Goal: Information Seeking & Learning: Learn about a topic

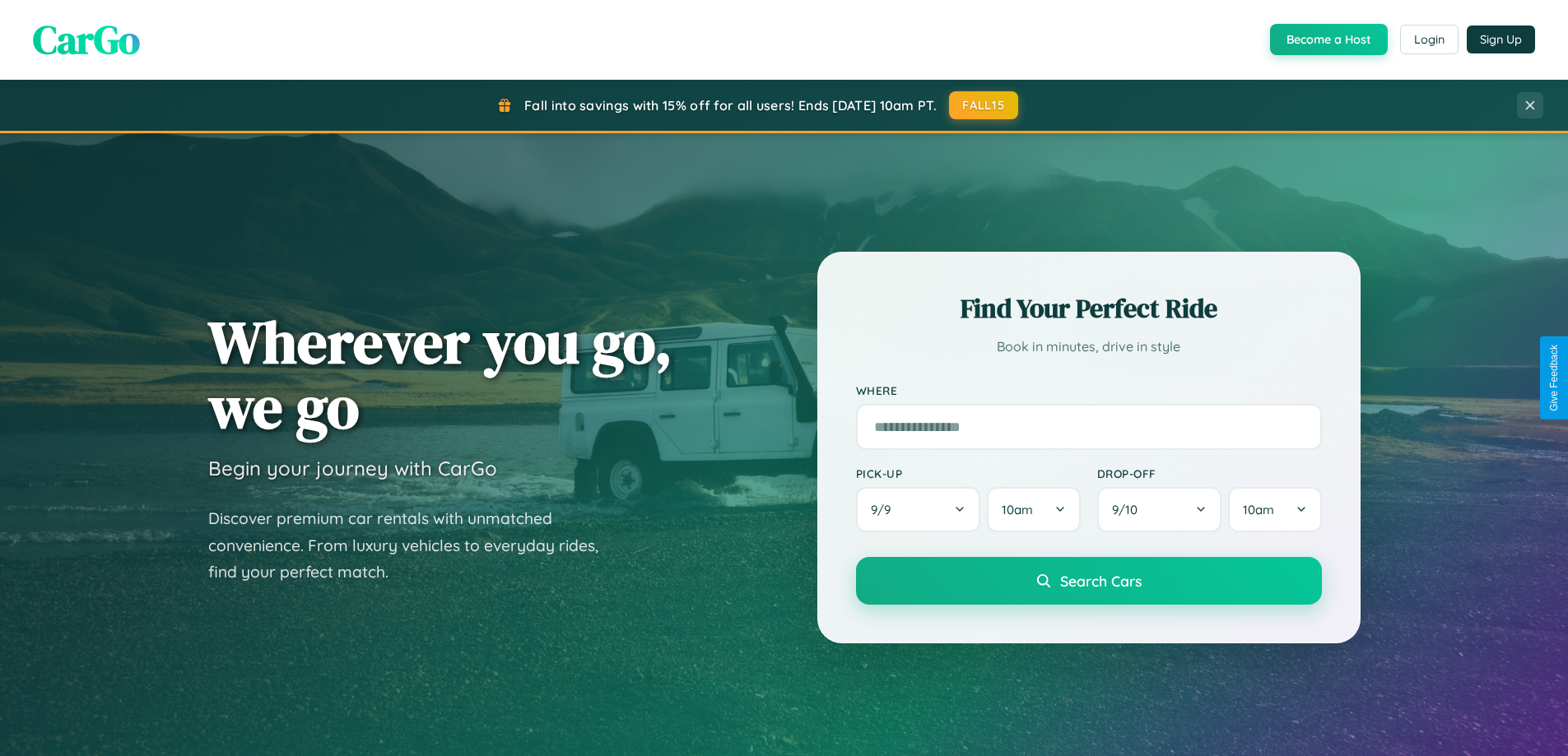
scroll to position [1132, 0]
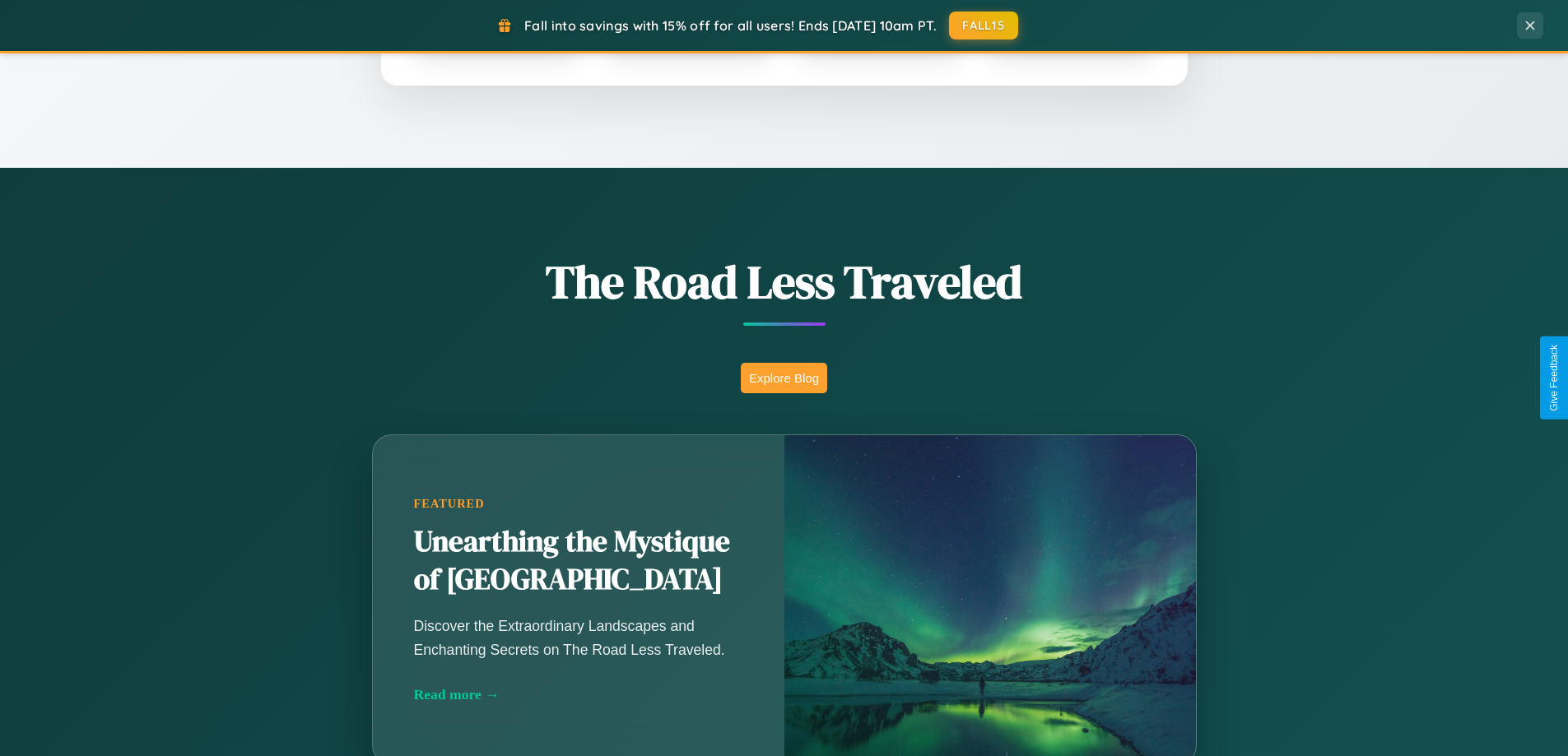
click at [783, 378] on button "Explore Blog" at bounding box center [783, 378] width 86 height 30
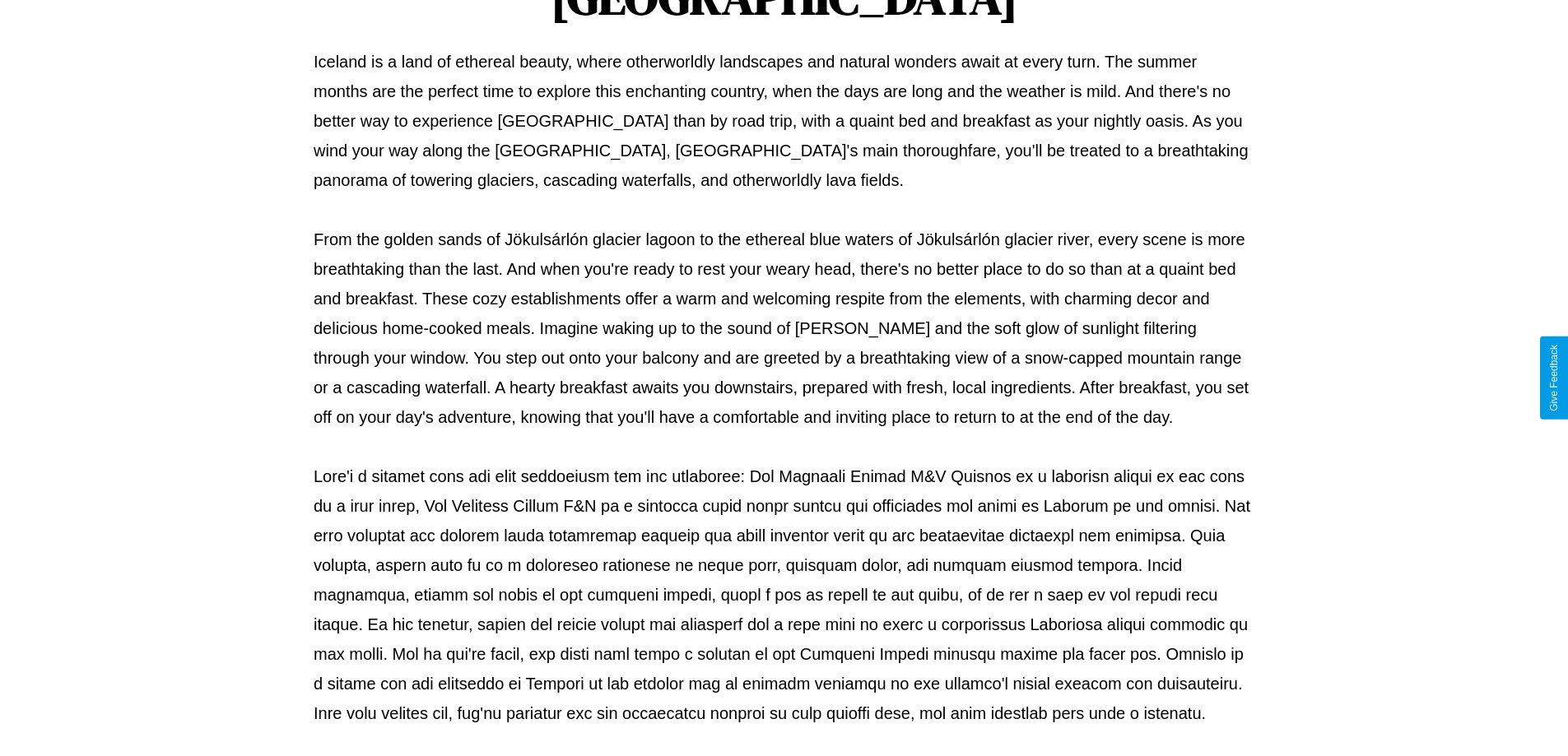
scroll to position [532, 0]
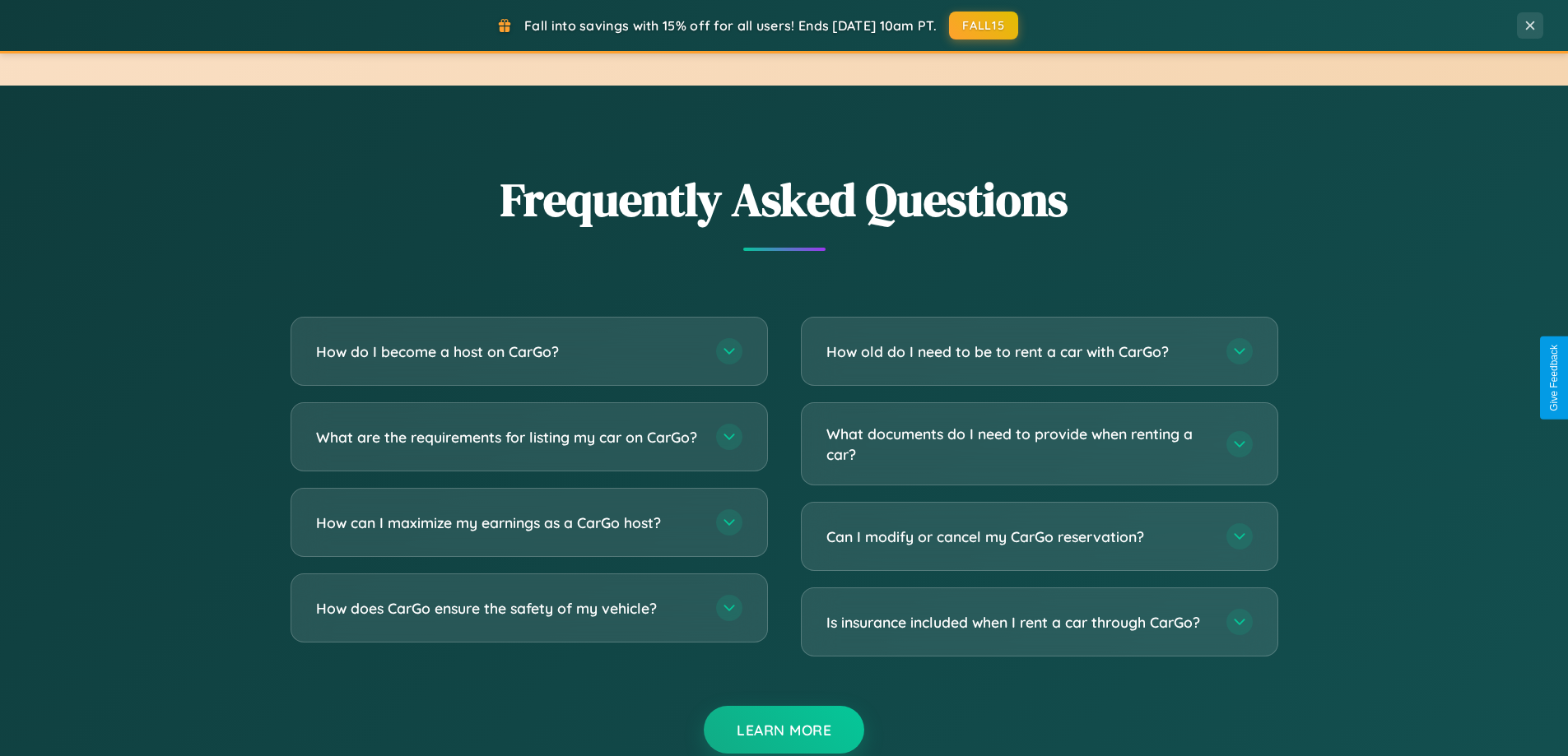
scroll to position [3165, 0]
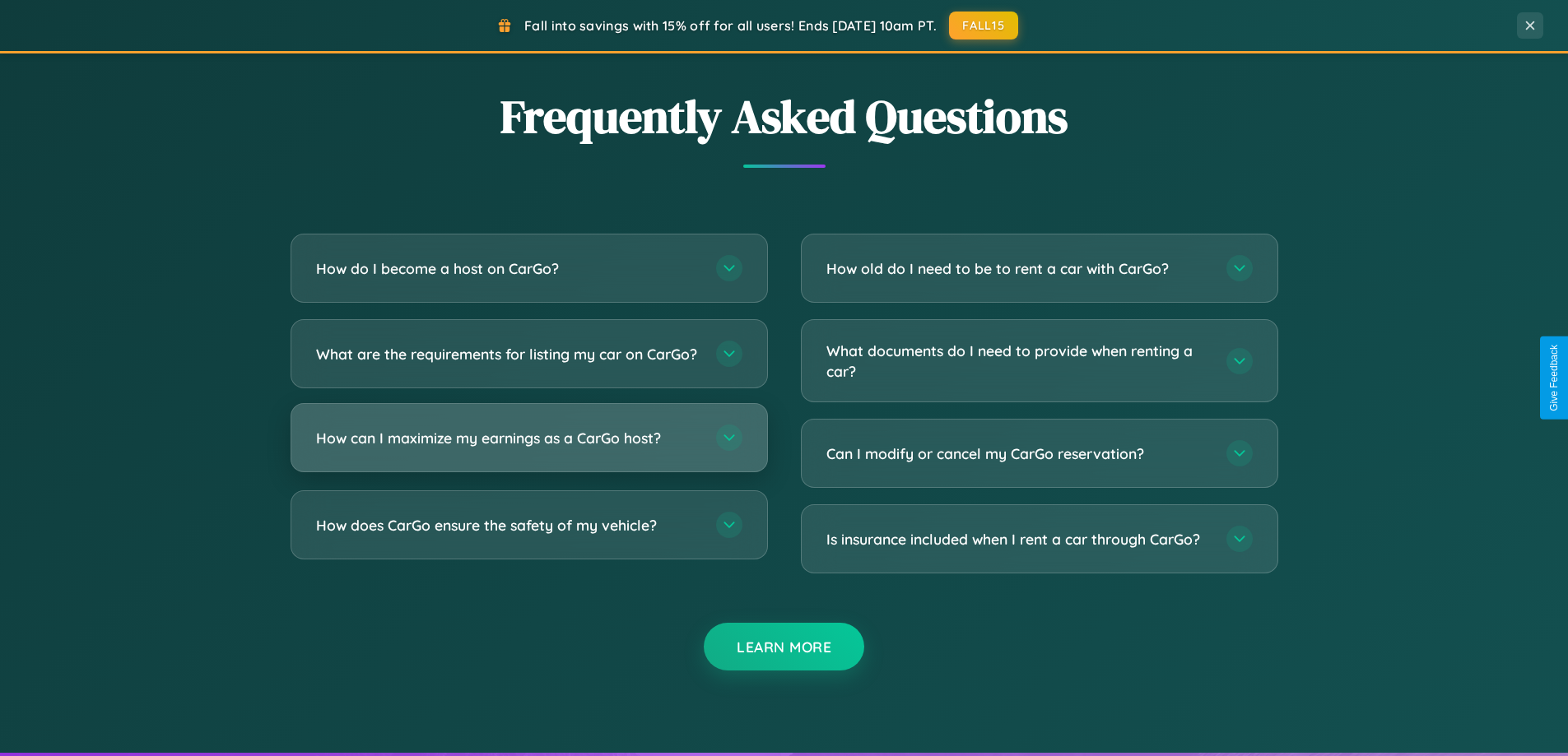
click at [529, 448] on h3 "How can I maximize my earnings as a CarGo host?" at bounding box center [508, 438] width 384 height 21
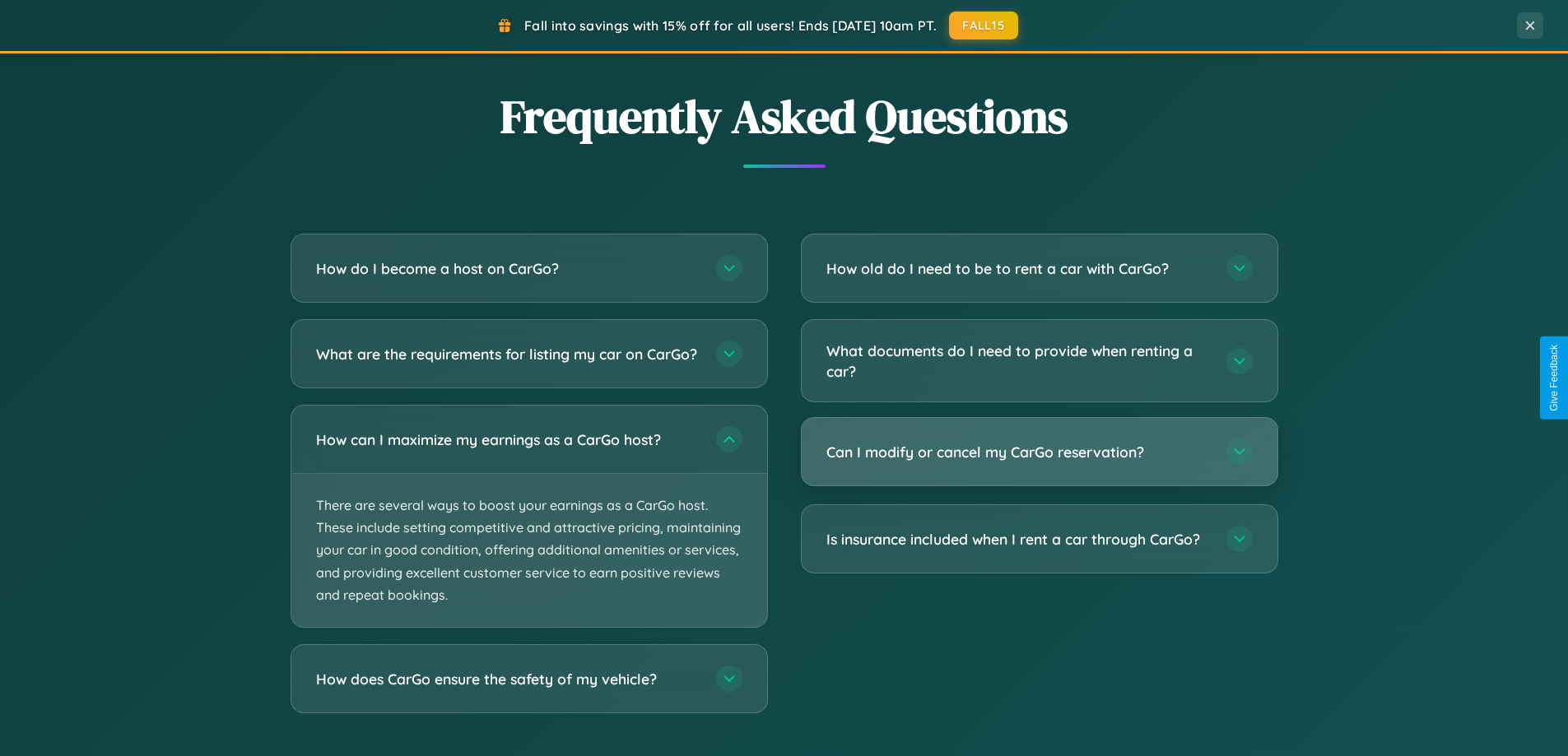
click at [1039, 453] on h3 "Can I modify or cancel my CarGo reservation?" at bounding box center [1018, 452] width 384 height 21
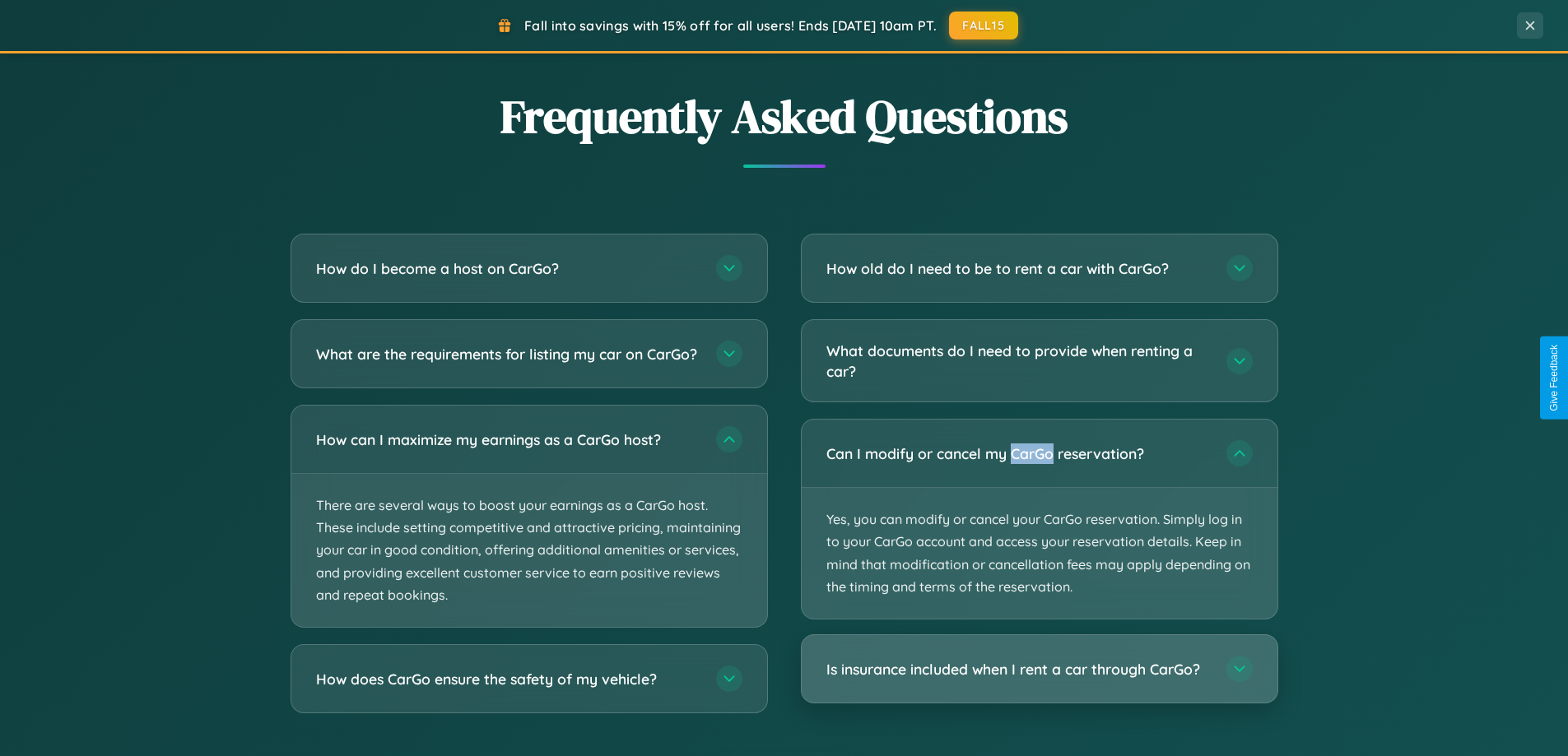
click at [1039, 671] on h3 "Is insurance included when I rent a car through CarGo?" at bounding box center [1018, 669] width 384 height 21
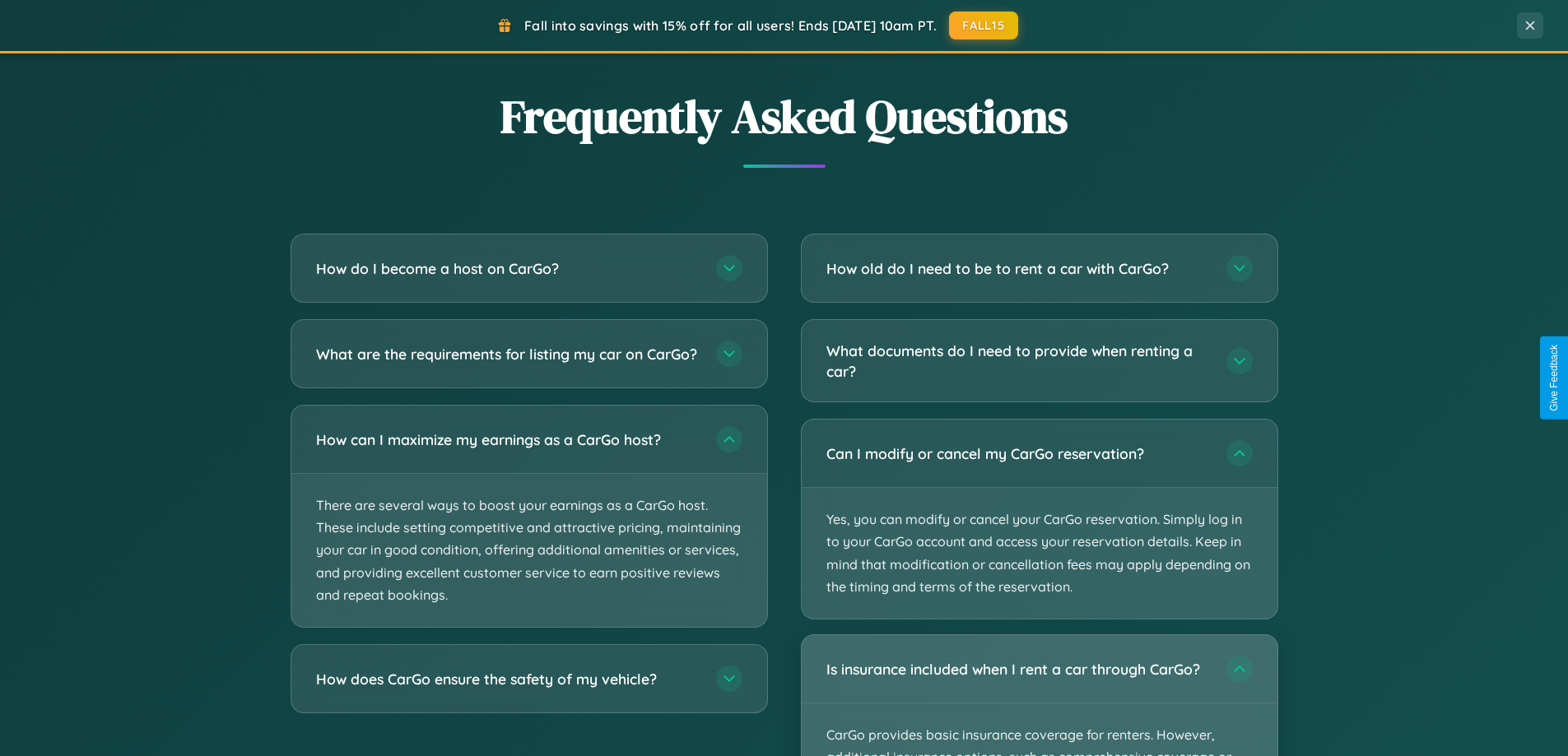
click at [1039, 695] on div "Is insurance included when I rent a car through CarGo?" at bounding box center [1039, 668] width 476 height 68
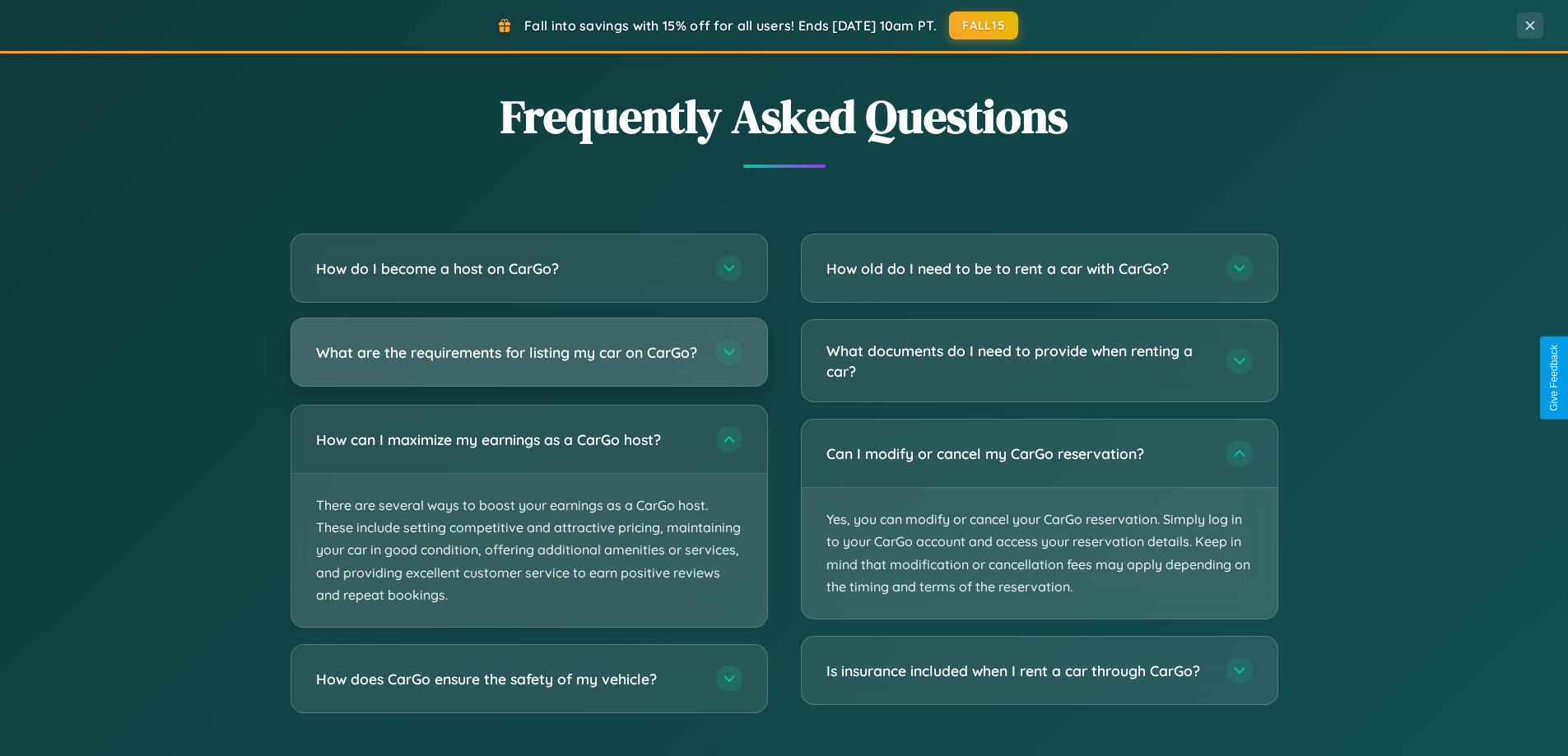
click at [529, 359] on h3 "What are the requirements for listing my car on CarGo?" at bounding box center [508, 352] width 384 height 21
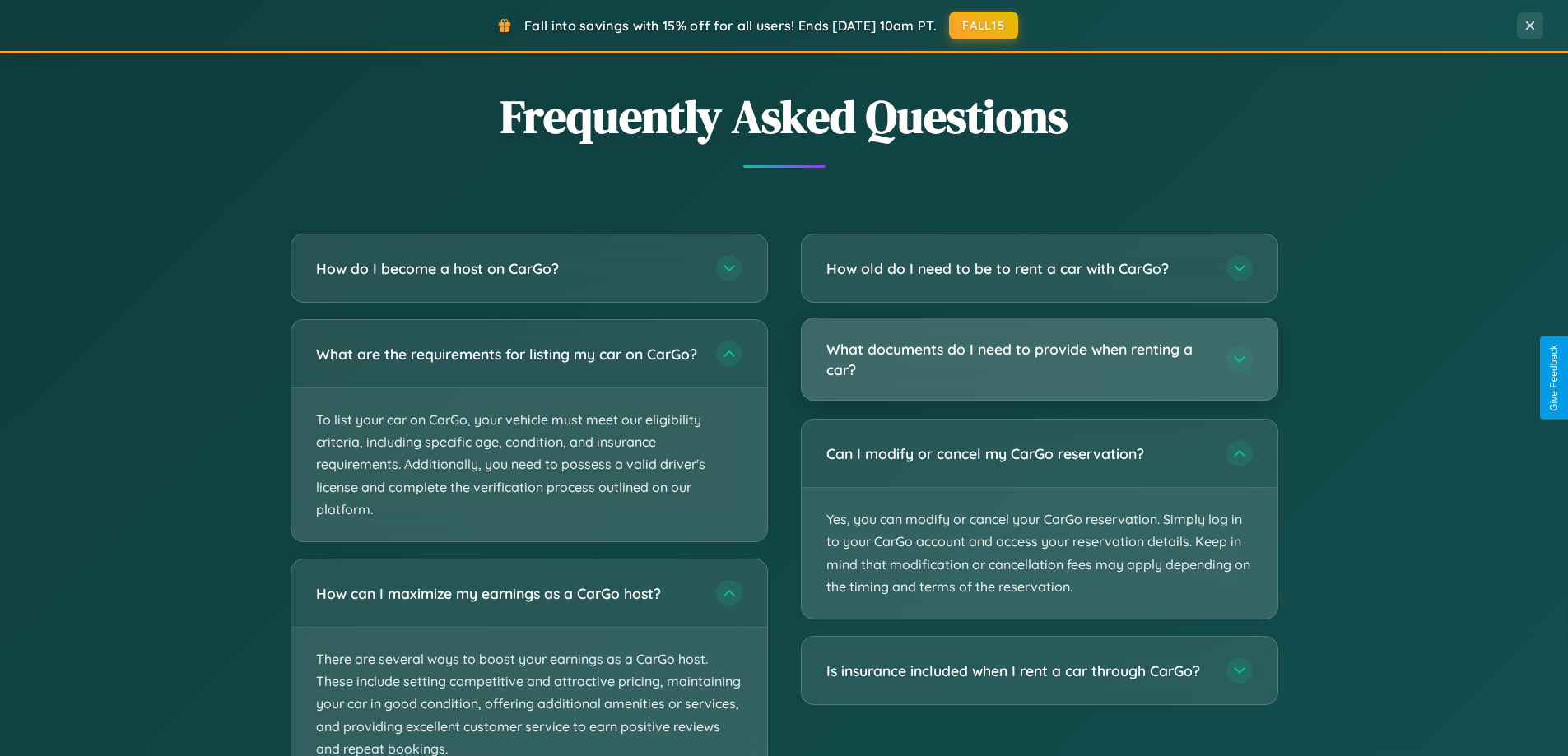
click at [1039, 360] on h3 "What documents do I need to provide when renting a car?" at bounding box center [1018, 359] width 384 height 40
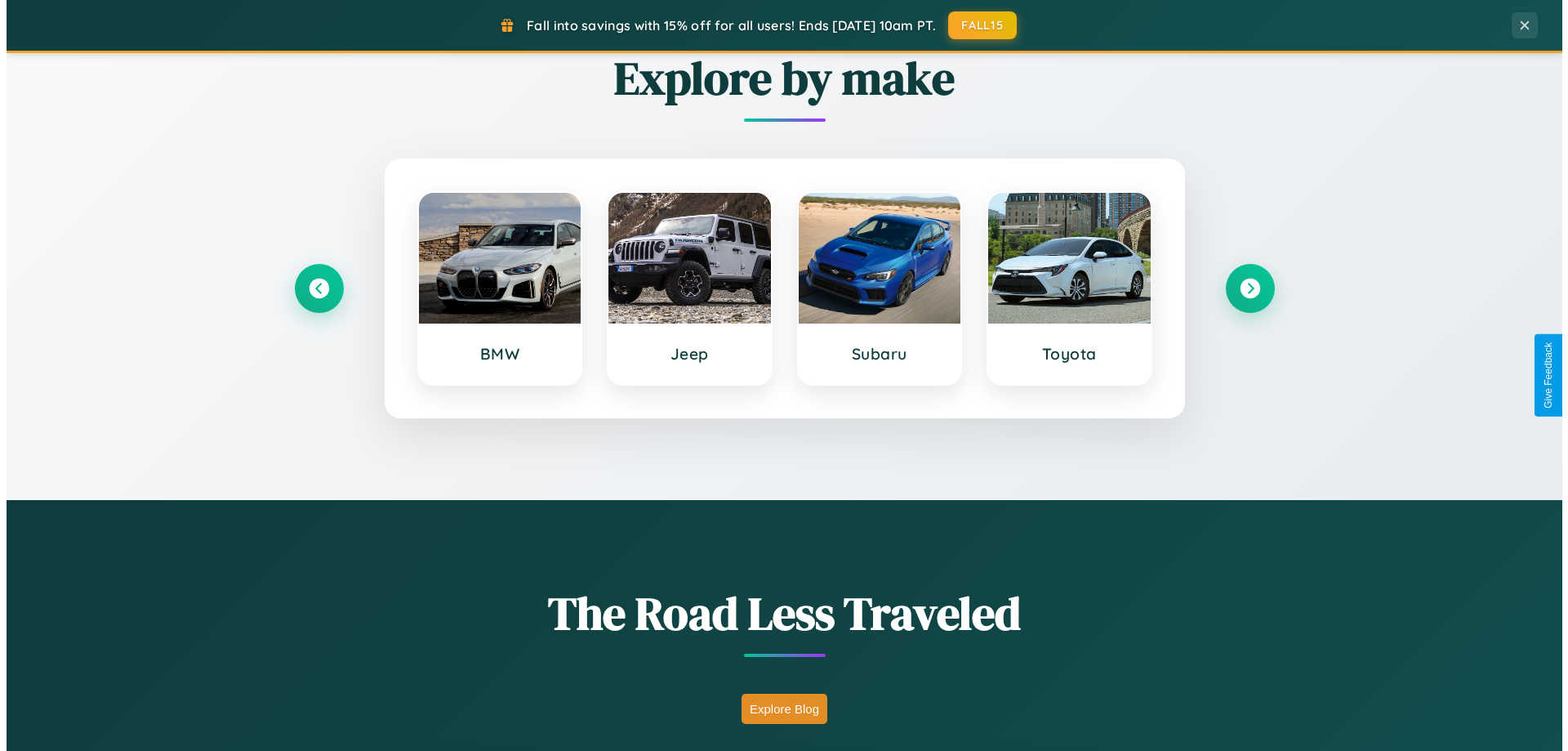
scroll to position [0, 0]
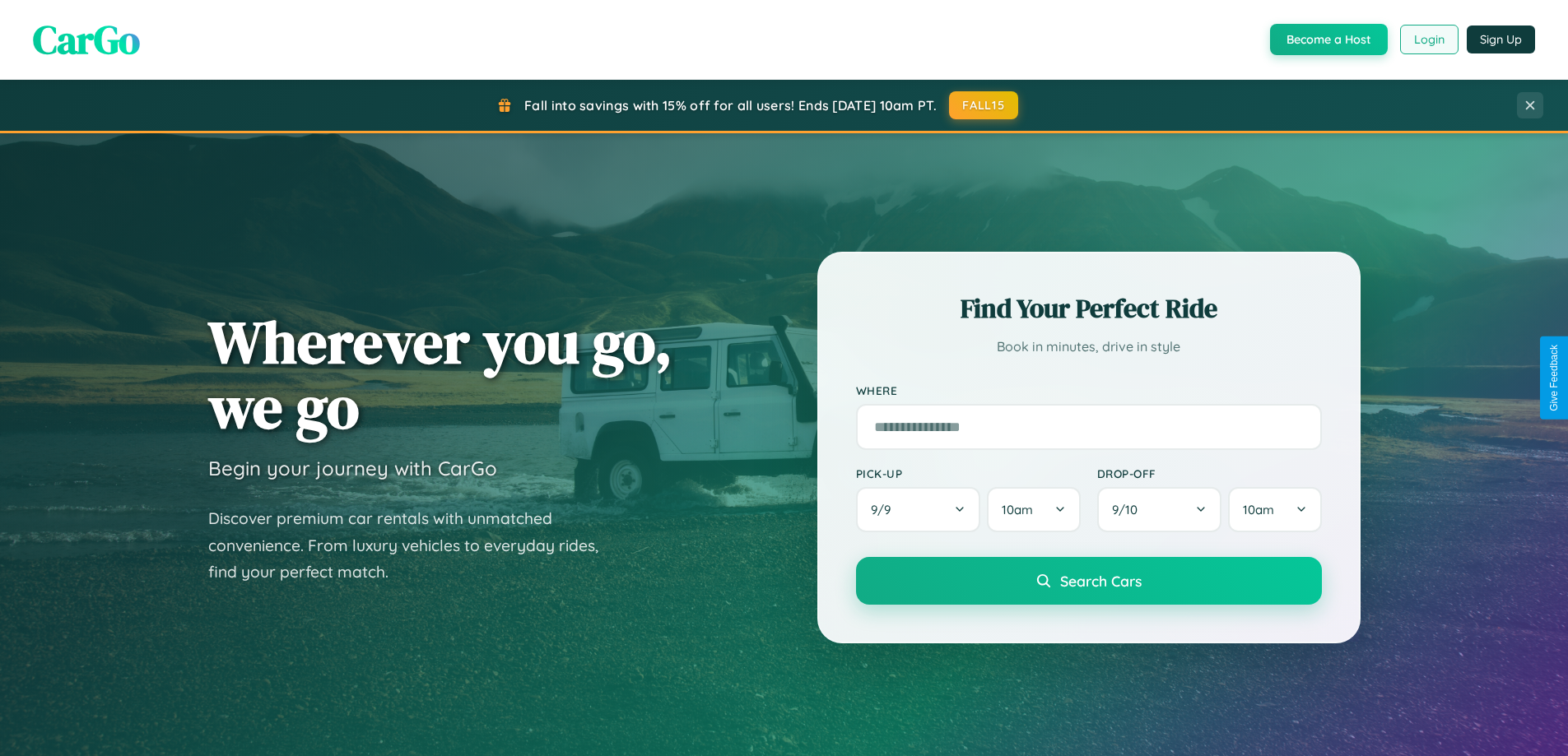
click at [1428, 39] on button "Login" at bounding box center [1429, 39] width 59 height 29
